Goal: Find specific page/section: Find specific page/section

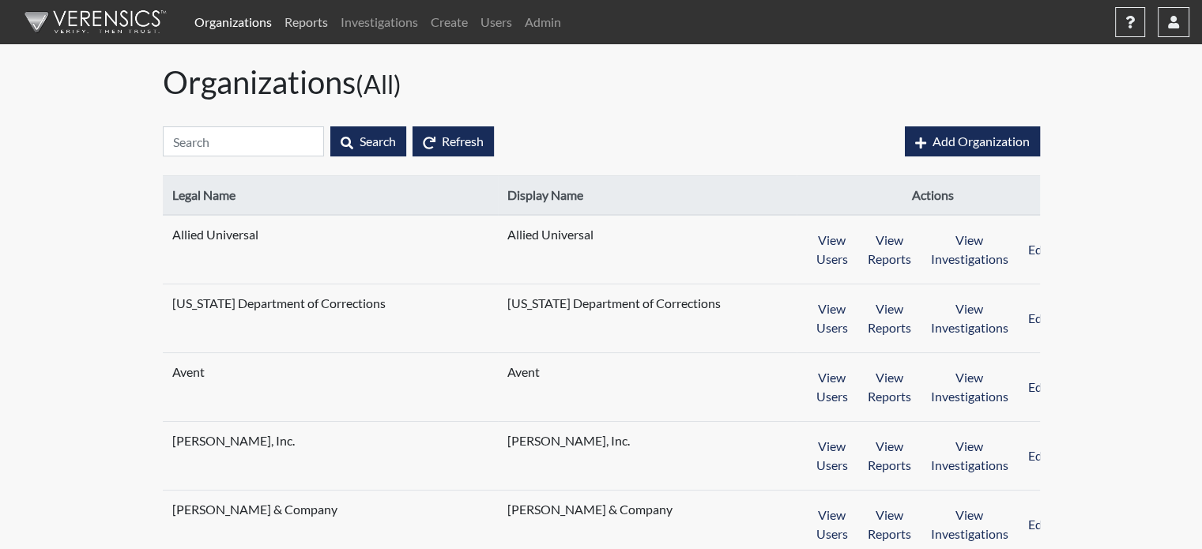
click at [309, 24] on link "Reports" at bounding box center [306, 22] width 56 height 32
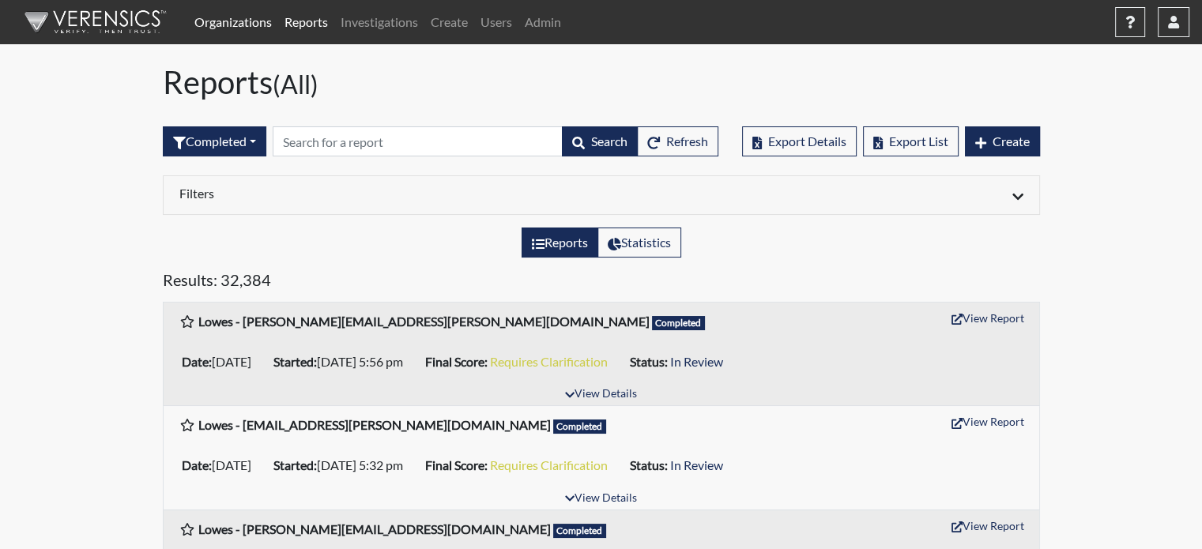
click at [243, 29] on link "Organizations" at bounding box center [233, 22] width 90 height 32
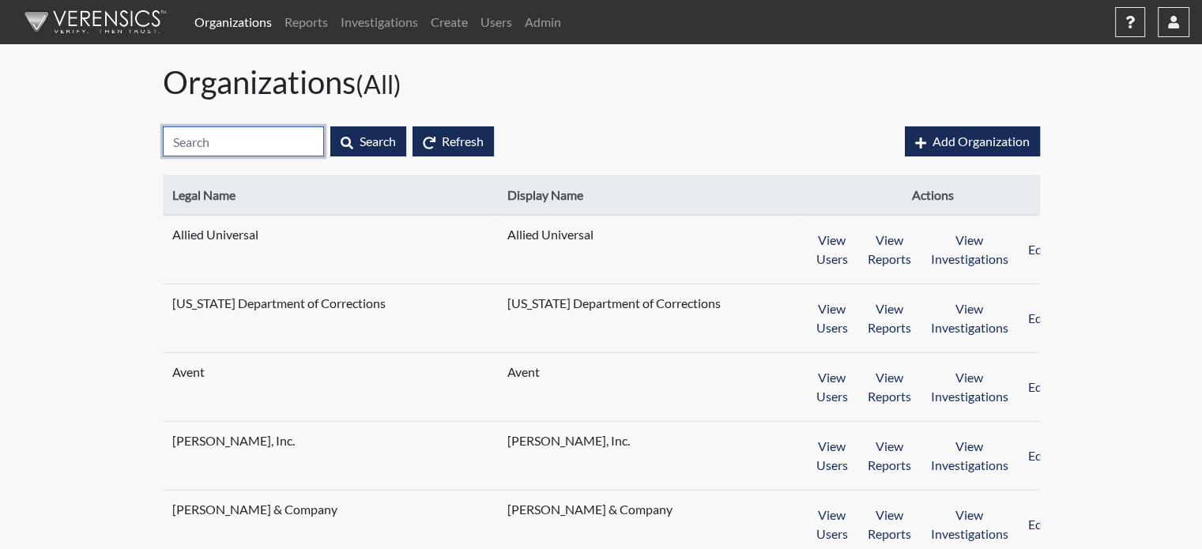
click at [272, 135] on input "text" at bounding box center [243, 141] width 161 height 30
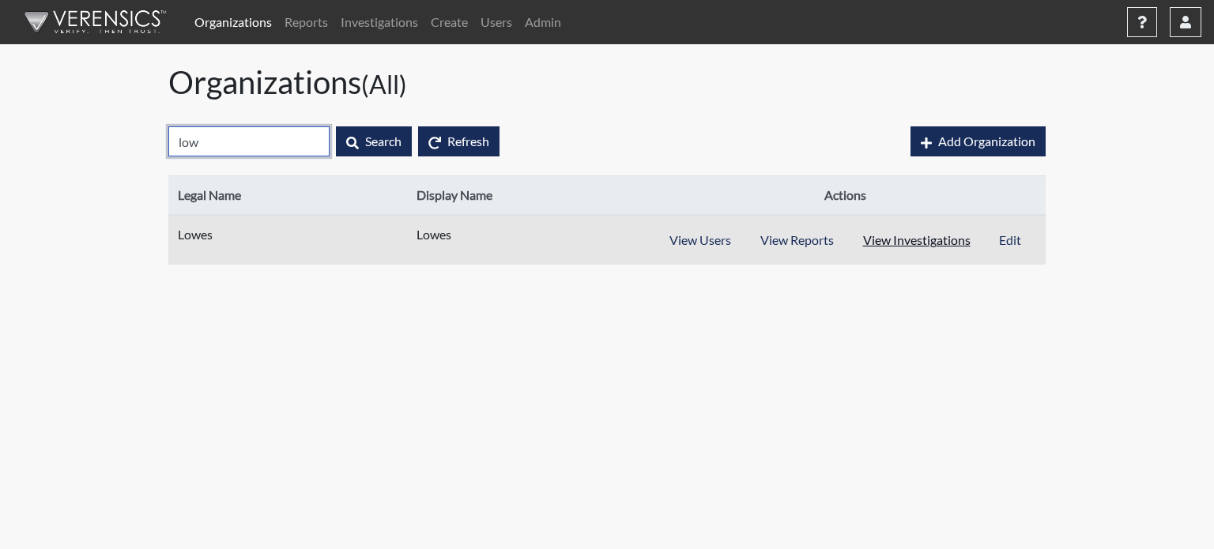
type input "low"
click at [957, 239] on button "View Investigations" at bounding box center [916, 240] width 137 height 30
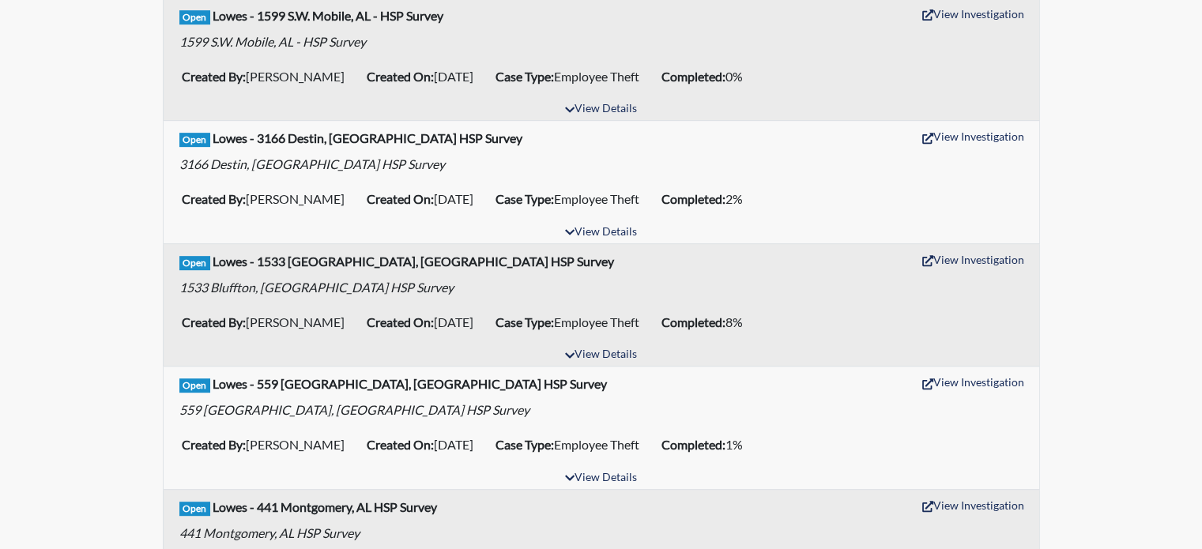
scroll to position [711, 0]
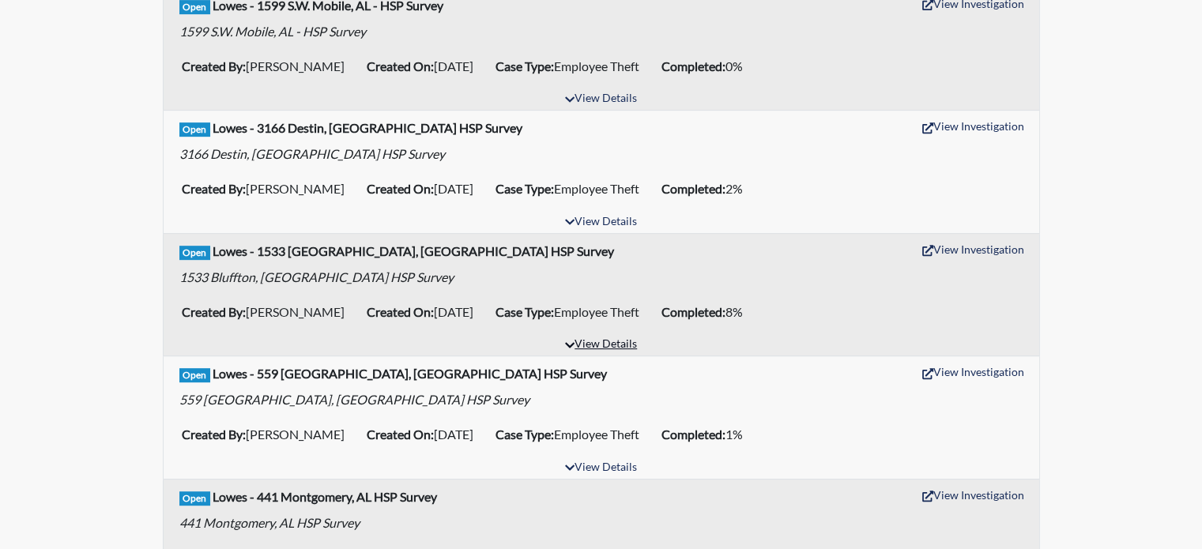
click at [572, 346] on icon "button" at bounding box center [569, 345] width 9 height 11
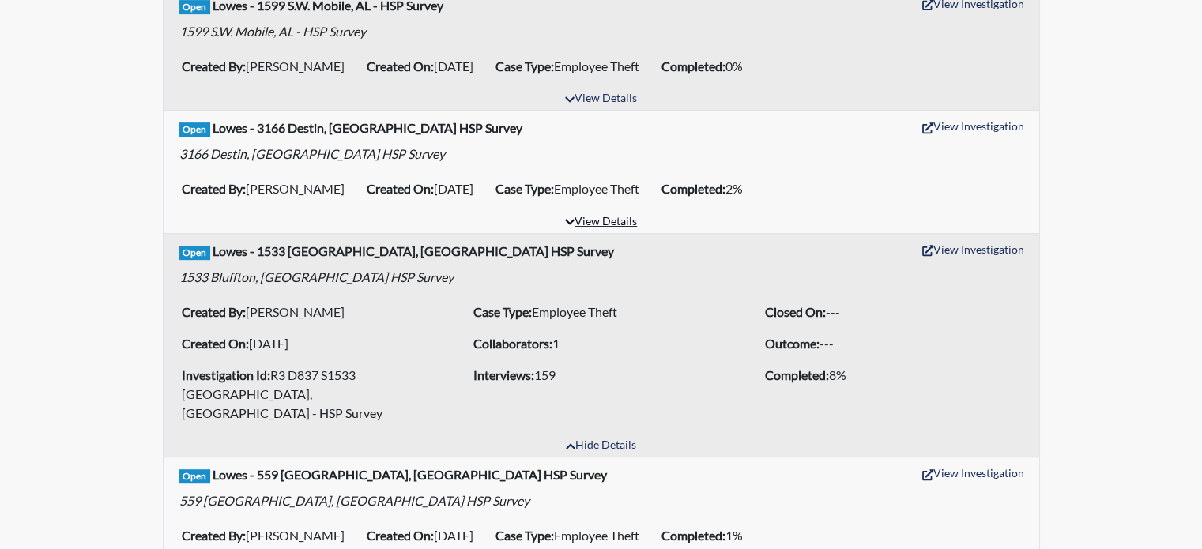
click at [594, 224] on button "View Details" at bounding box center [601, 222] width 86 height 21
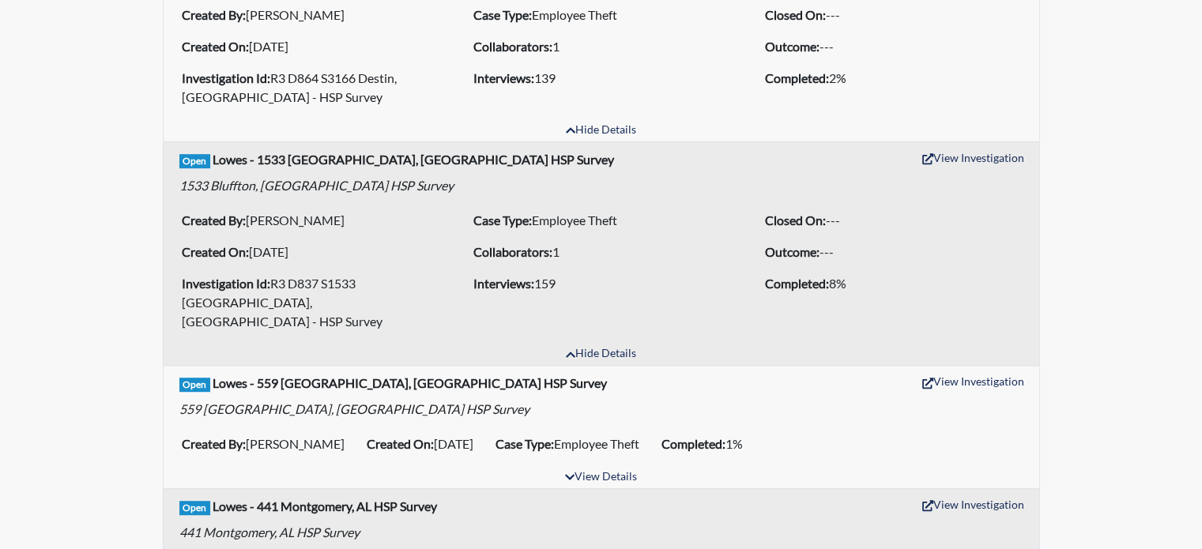
scroll to position [948, 0]
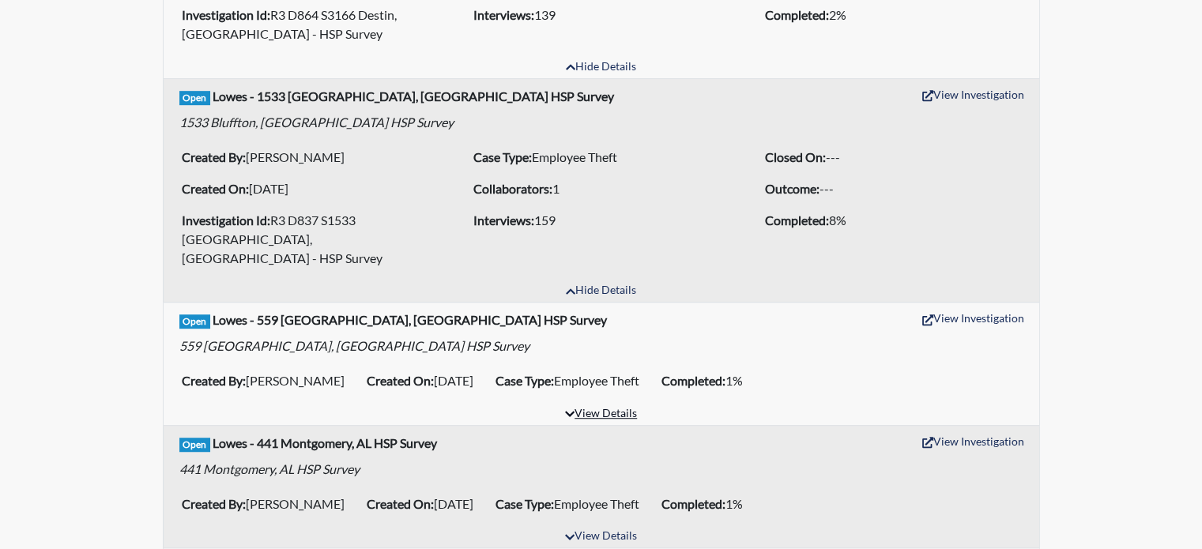
click at [616, 404] on button "View Details" at bounding box center [601, 414] width 86 height 21
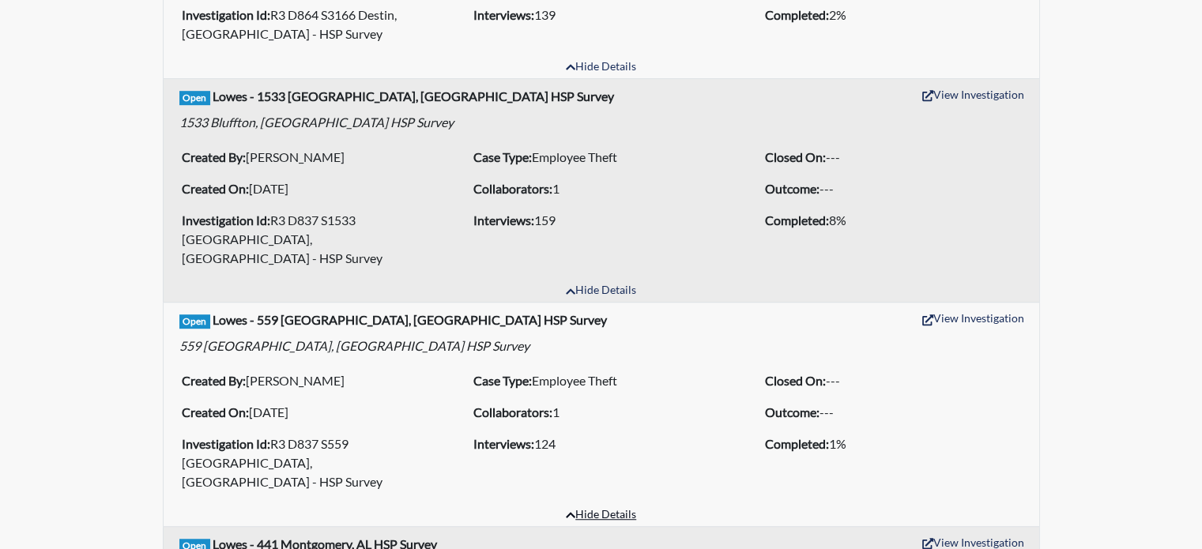
click at [610, 505] on button "Hide Details" at bounding box center [601, 515] width 85 height 21
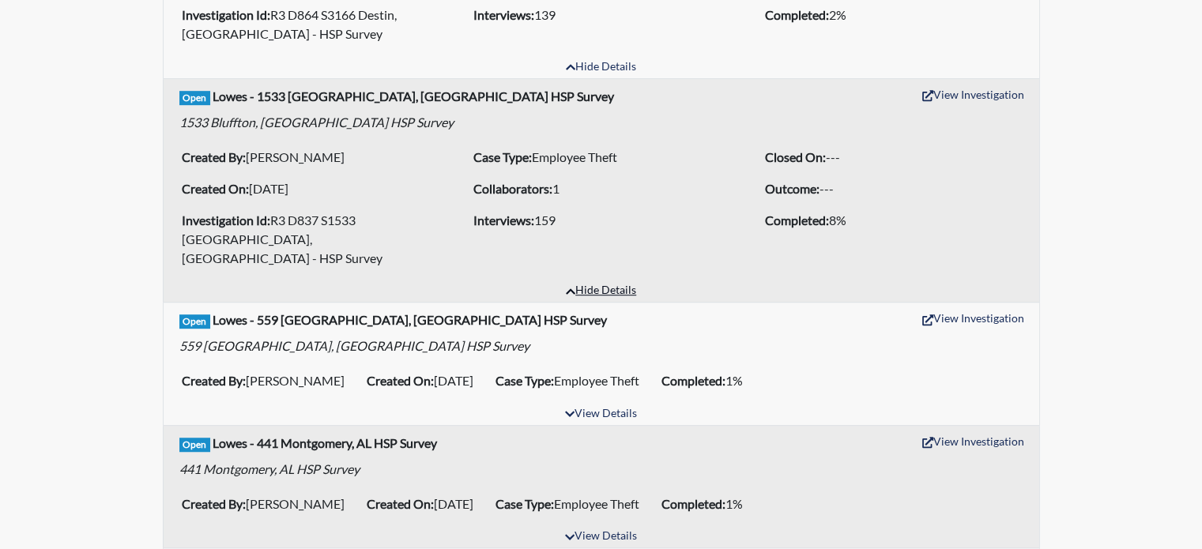
click at [630, 280] on button "Hide Details" at bounding box center [601, 290] width 85 height 21
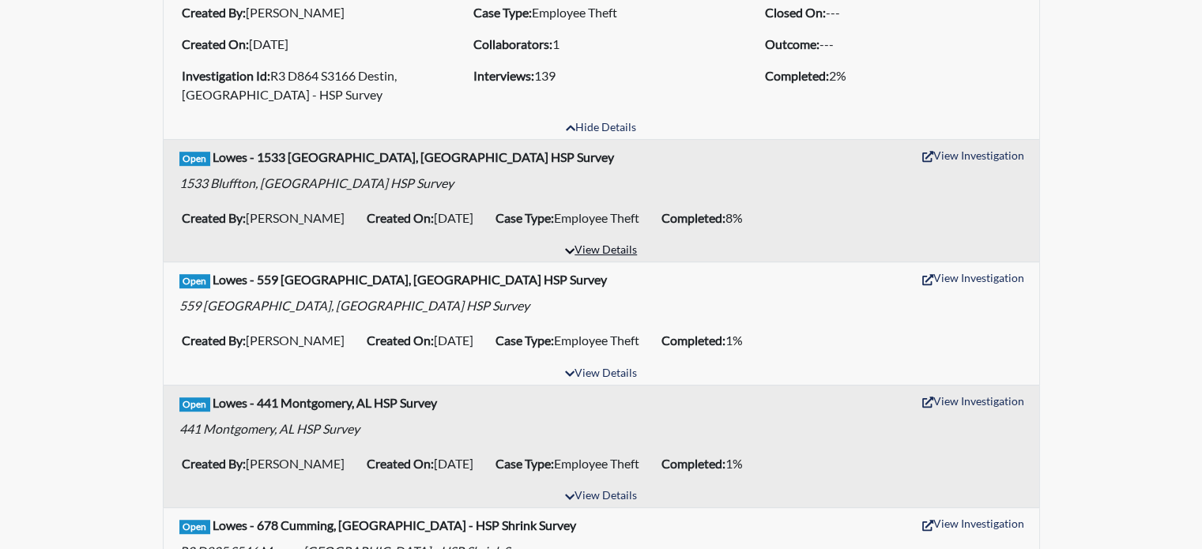
scroll to position [711, 0]
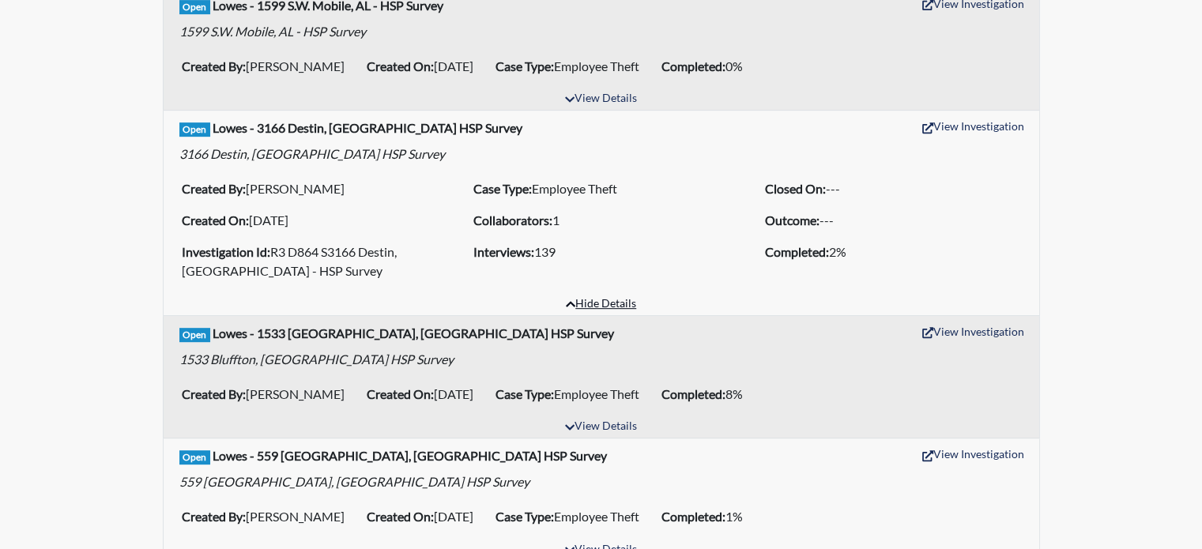
click at [624, 299] on button "Hide Details" at bounding box center [601, 304] width 85 height 21
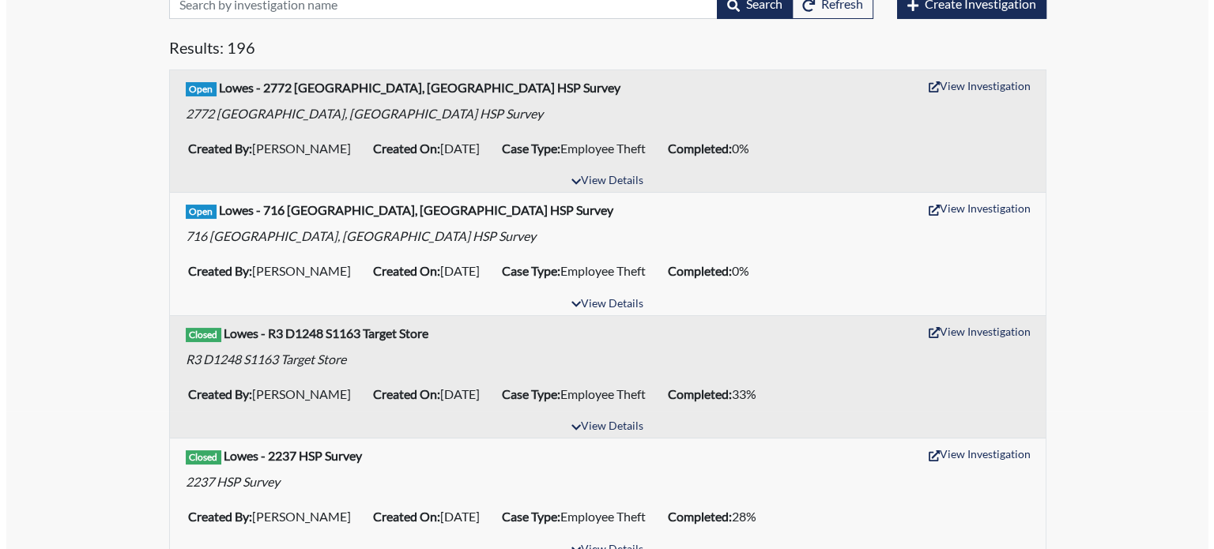
scroll to position [0, 0]
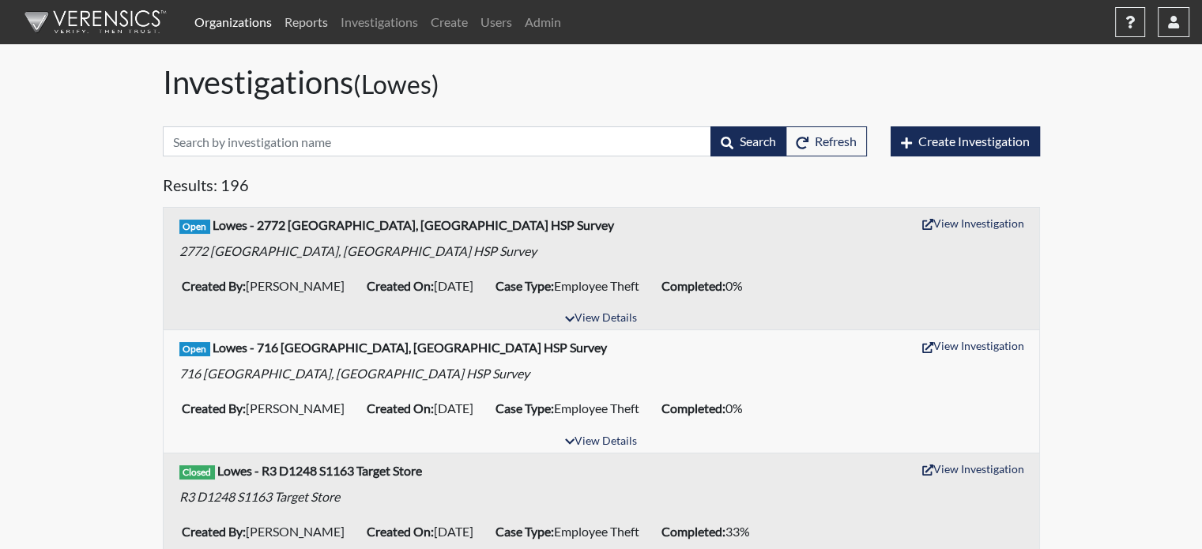
click at [314, 17] on link "Reports" at bounding box center [306, 22] width 56 height 32
